Goal: Task Accomplishment & Management: Use online tool/utility

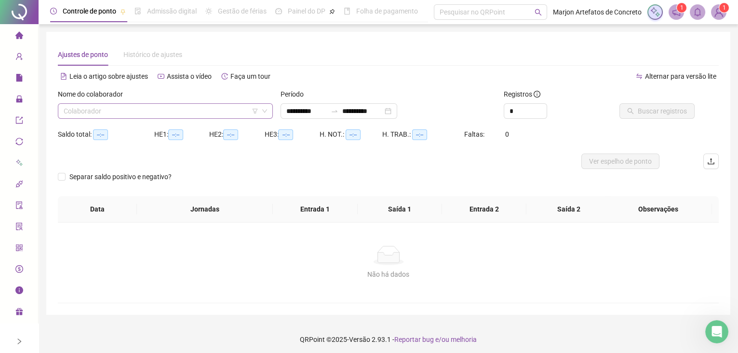
click at [193, 118] on input "search" at bounding box center [161, 111] width 195 height 14
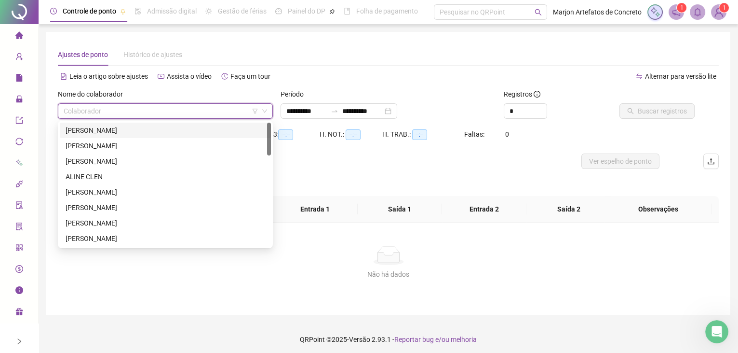
click at [181, 131] on div "[PERSON_NAME]" at bounding box center [166, 130] width 200 height 11
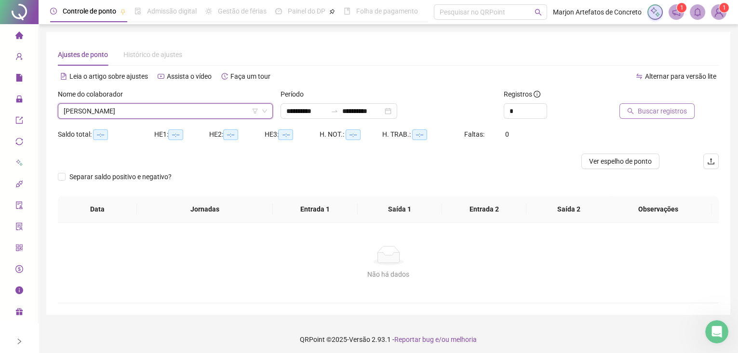
click at [661, 114] on span "Buscar registros" at bounding box center [662, 111] width 49 height 11
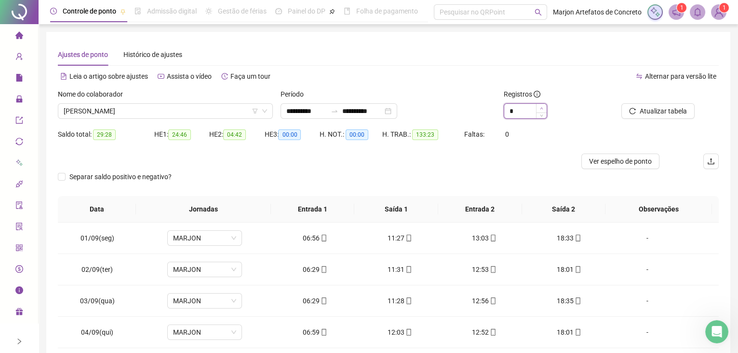
type input "*"
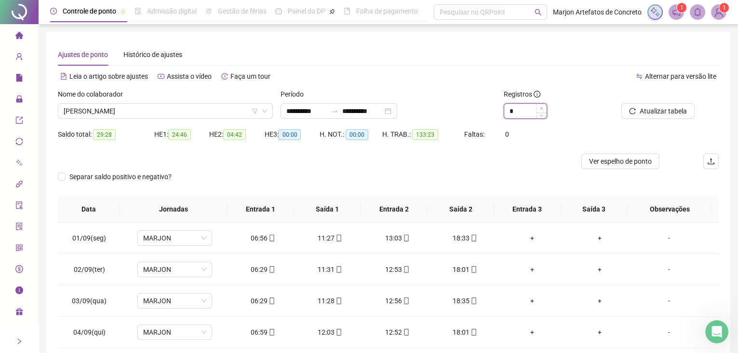
click at [539, 107] on span "Increase Value" at bounding box center [541, 108] width 11 height 9
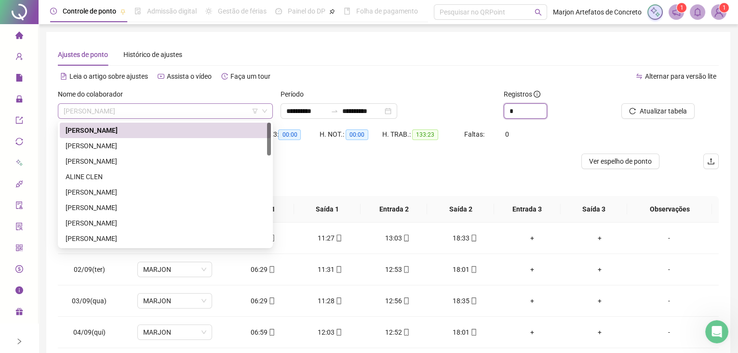
click at [181, 104] on span "[PERSON_NAME]" at bounding box center [166, 111] width 204 height 14
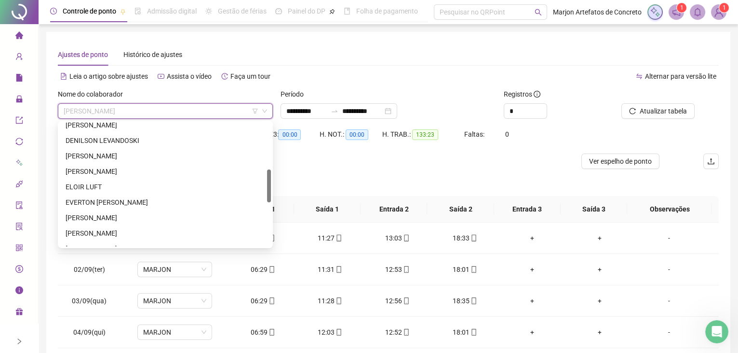
scroll to position [219, 0]
click at [121, 204] on div "[PERSON_NAME]" at bounding box center [166, 204] width 200 height 11
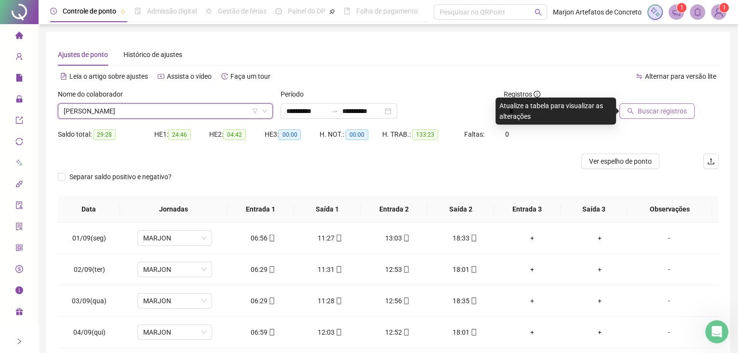
click at [657, 109] on span "Buscar registros" at bounding box center [662, 111] width 49 height 11
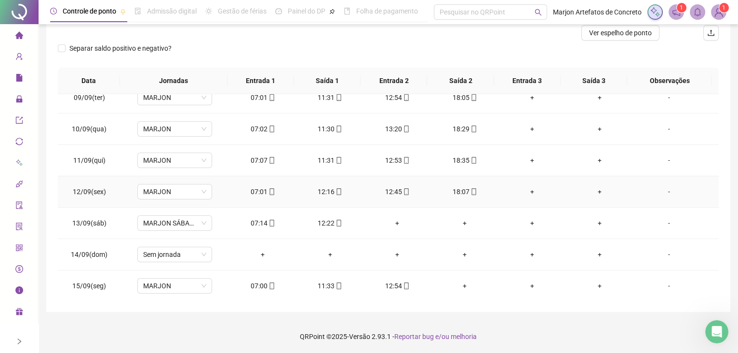
scroll to position [292, 0]
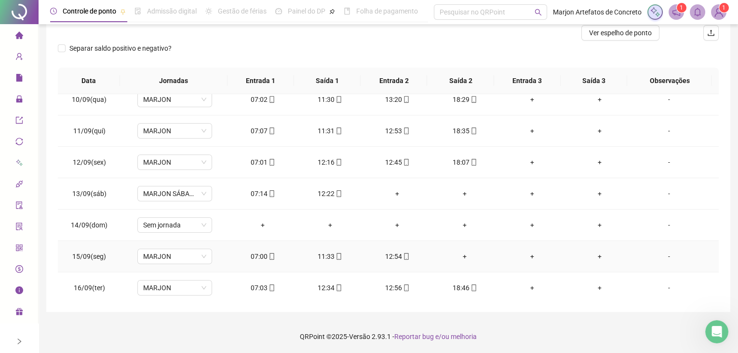
click at [464, 253] on div "+" at bounding box center [465, 256] width 52 height 11
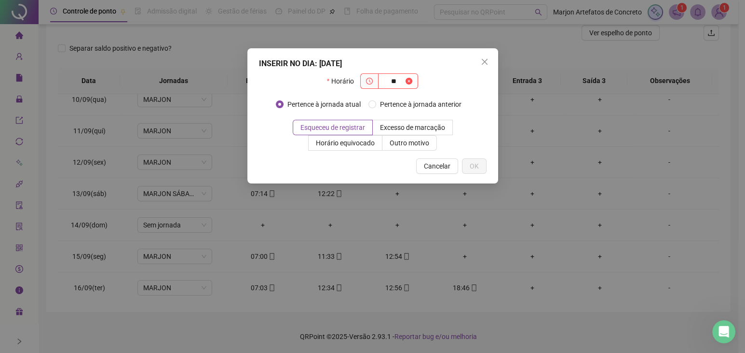
type input "*"
type input "*****"
click at [477, 167] on span "OK" at bounding box center [474, 166] width 9 height 11
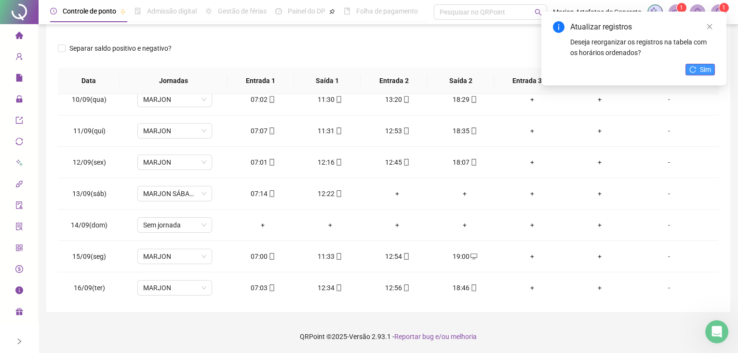
click at [700, 69] on span "Sim" at bounding box center [705, 69] width 11 height 11
